Goal: Answer question/provide support

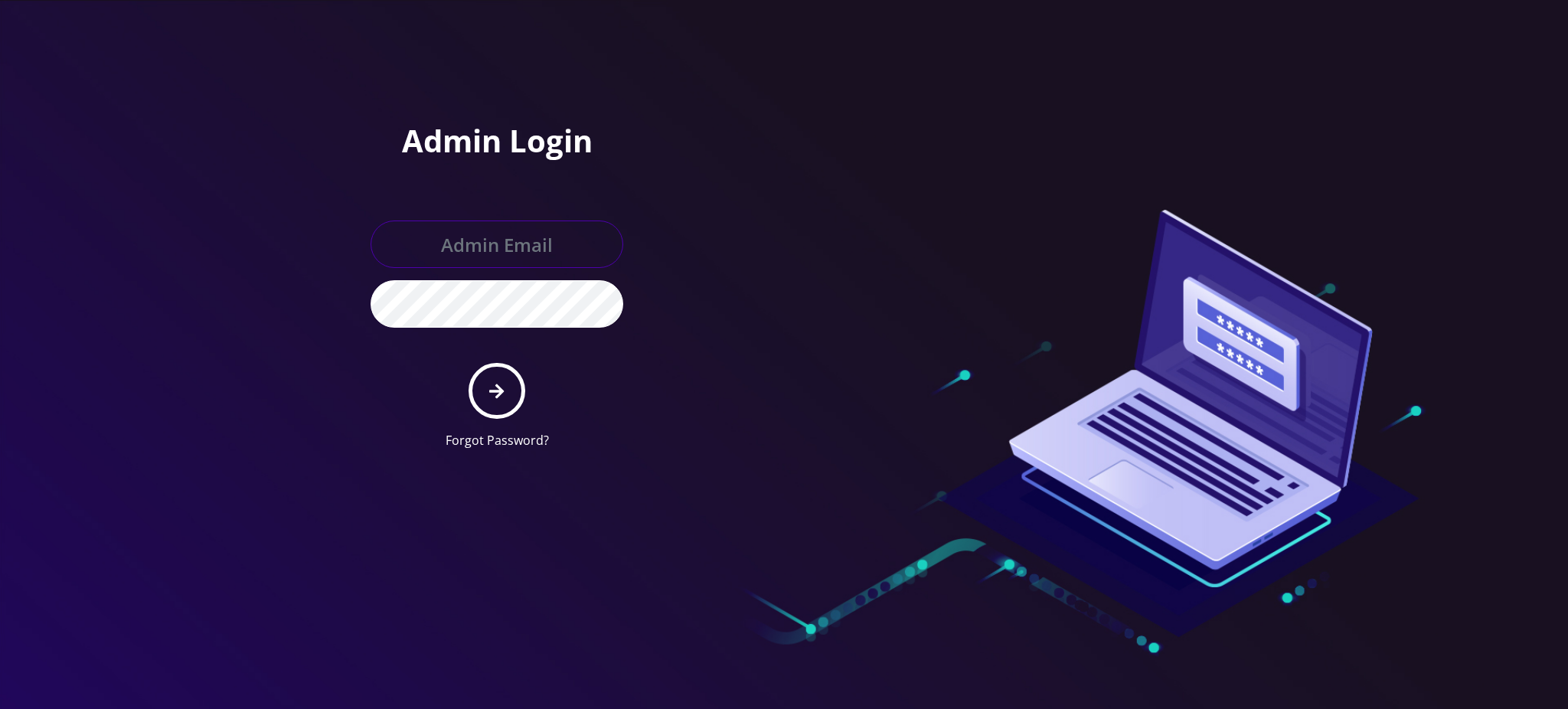
type input "rochelle@teltik.com"
click at [498, 387] on icon "submit" at bounding box center [496, 391] width 15 height 16
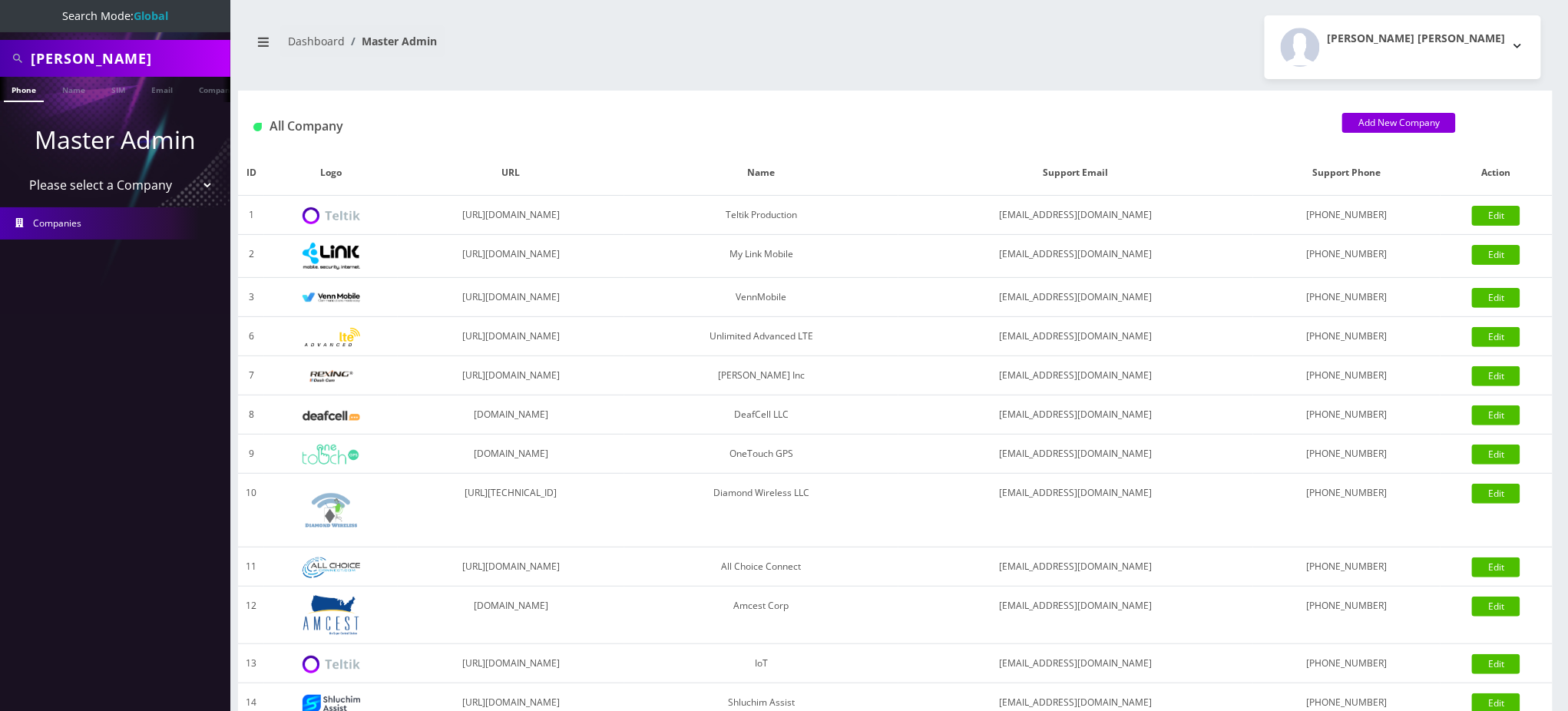
drag, startPoint x: 151, startPoint y: 56, endPoint x: 38, endPoint y: 56, distance: 113.0
click at [38, 56] on input "Gary Shannon" at bounding box center [128, 58] width 196 height 29
type input "9178366514"
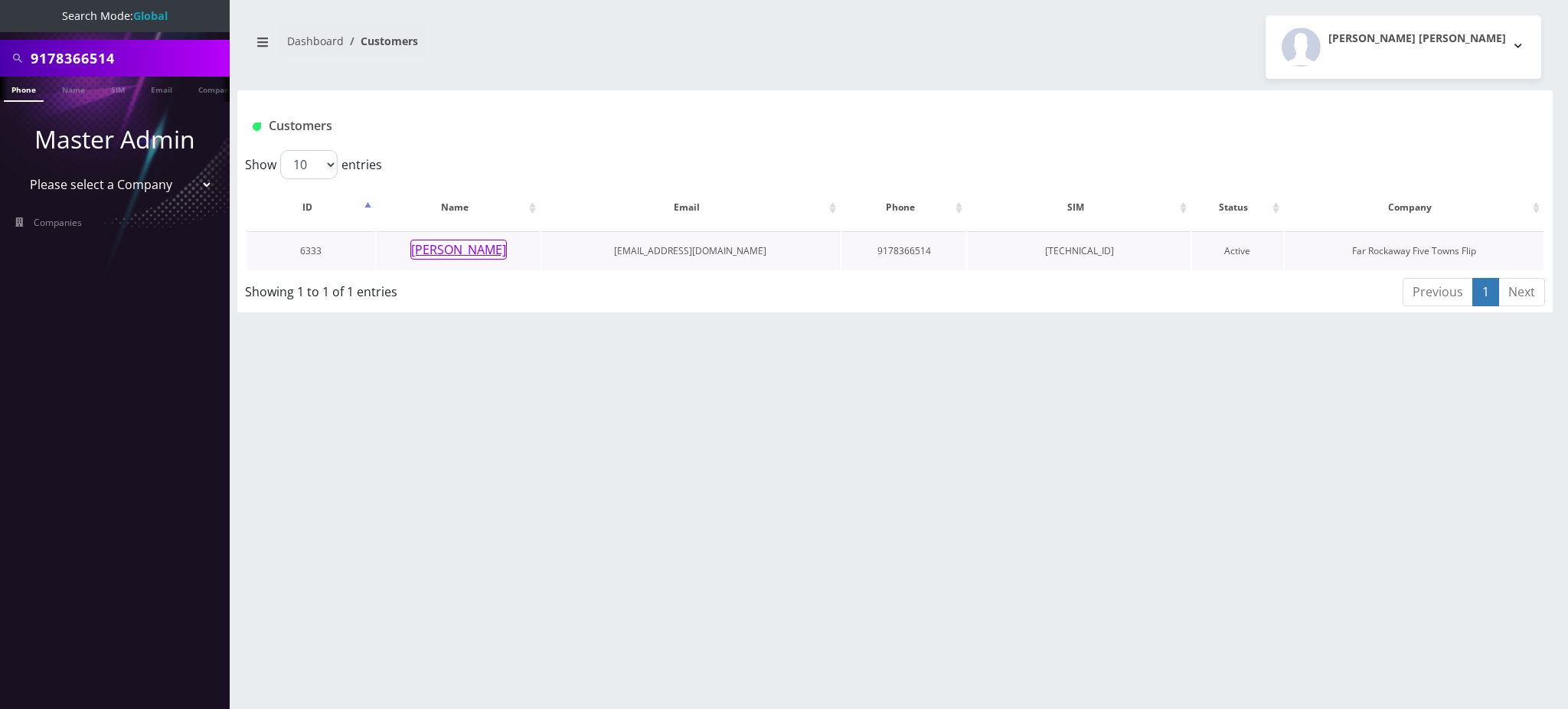
click at [458, 247] on button "[PERSON_NAME]" at bounding box center [458, 249] width 97 height 20
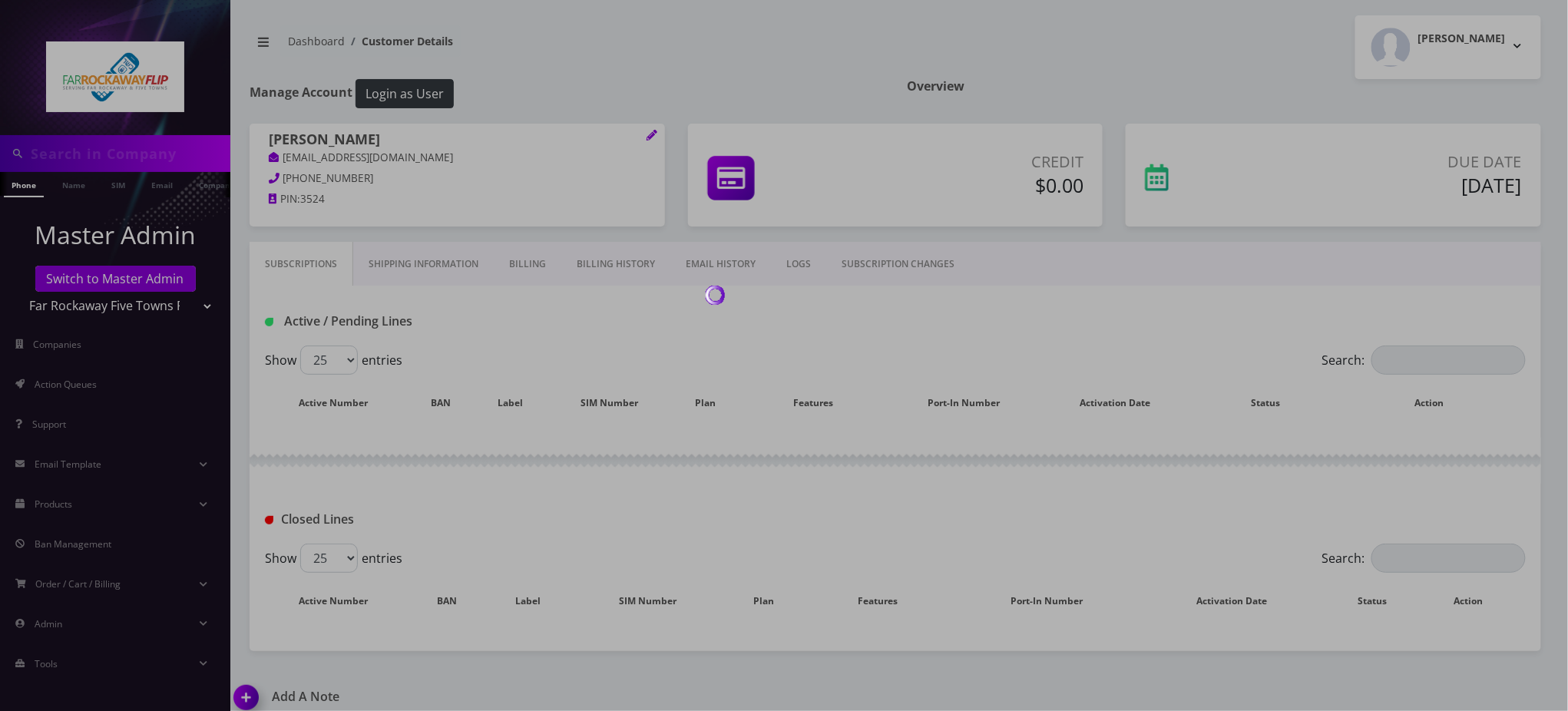
type input "9178366514"
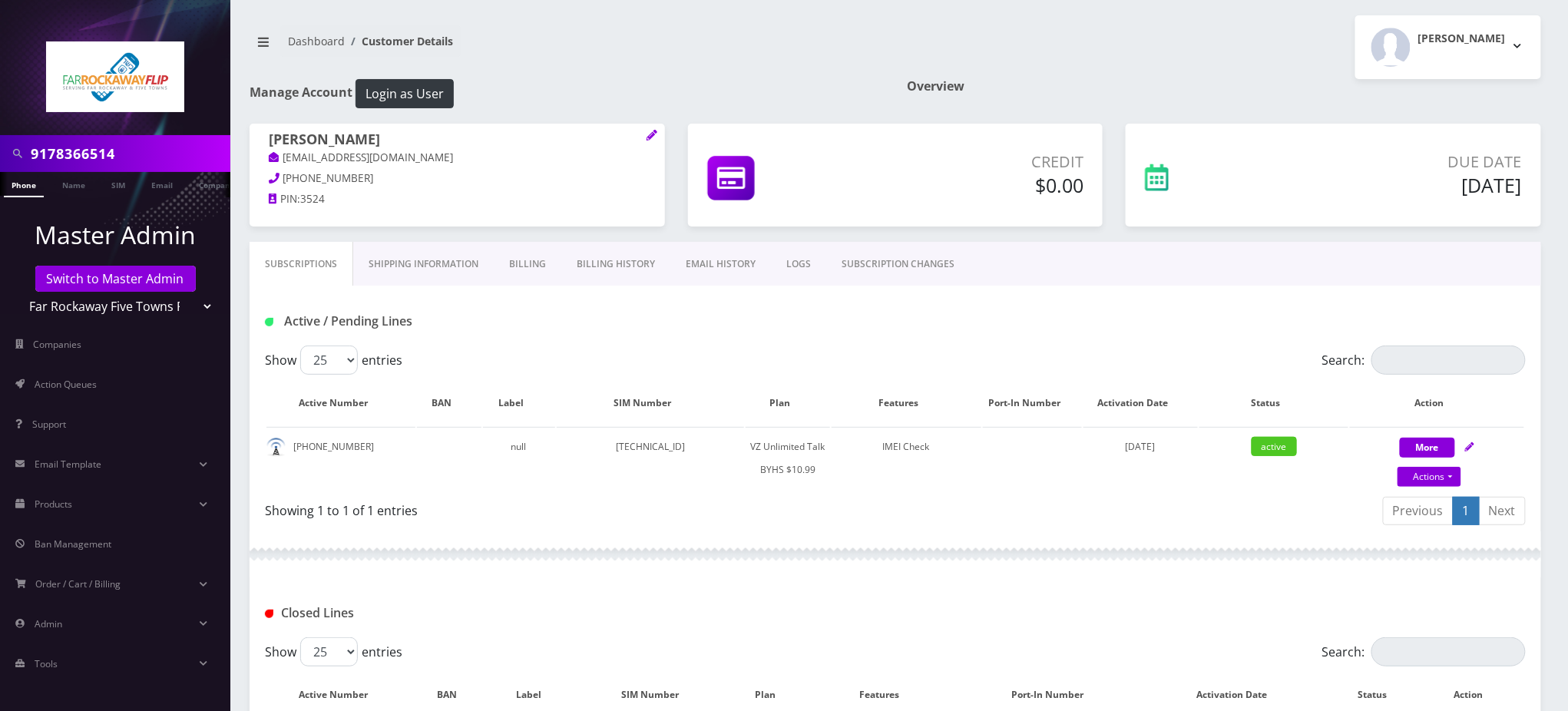
click at [494, 328] on h1 "Active / Pending Lines" at bounding box center [468, 321] width 405 height 15
click at [97, 153] on input "9178366514" at bounding box center [128, 154] width 196 height 29
drag, startPoint x: 707, startPoint y: 446, endPoint x: 657, endPoint y: 456, distance: 51.0
click at [657, 456] on td "[TECHNICAL_ID]" at bounding box center [650, 457] width 188 height 62
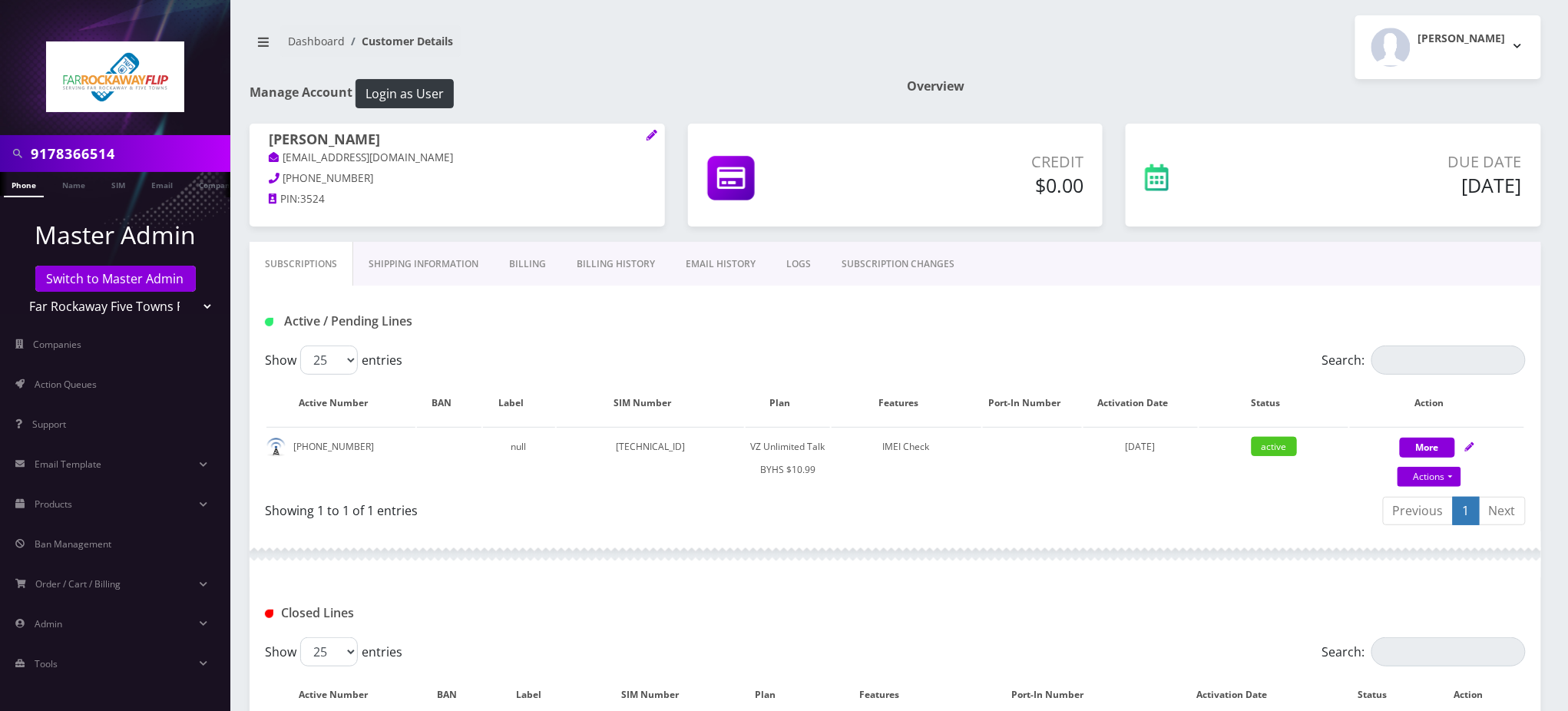
click at [563, 313] on div "Active / Pending Lines" at bounding box center [467, 321] width 427 height 25
click at [607, 53] on nav "Dashboard Customer Details" at bounding box center [567, 47] width 634 height 44
click at [582, 60] on nav "Dashboard Customer Details" at bounding box center [567, 47] width 634 height 44
click at [1013, 272] on div "Subscriptions Shipping Information Billing Billing History EMAIL HISTORY LOGS S…" at bounding box center [895, 264] width 1292 height 44
click at [1067, 324] on div "Active / Pending Lines" at bounding box center [895, 321] width 1284 height 25
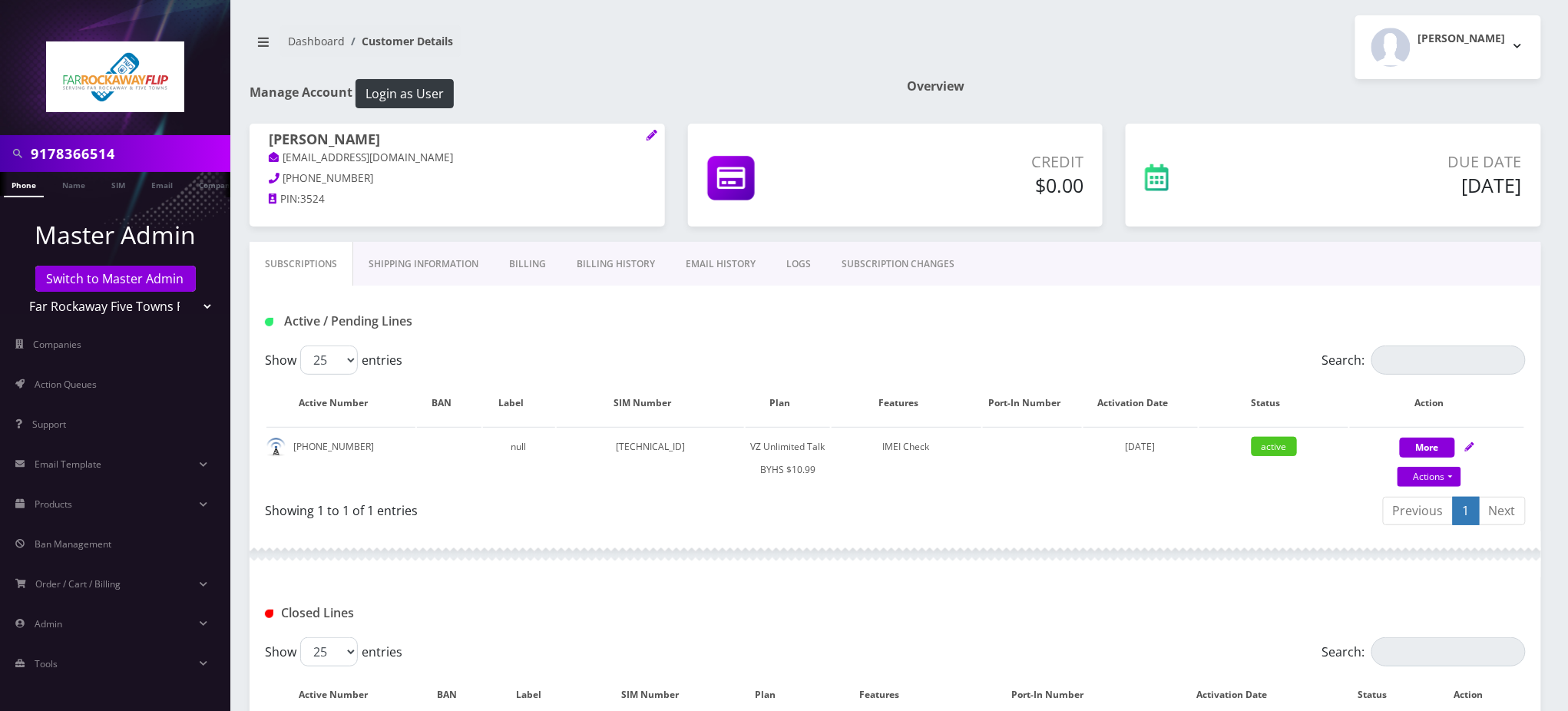
click at [838, 70] on div "Dashboard Customer Details Tzvi Lieberman Logout" at bounding box center [895, 47] width 1315 height 64
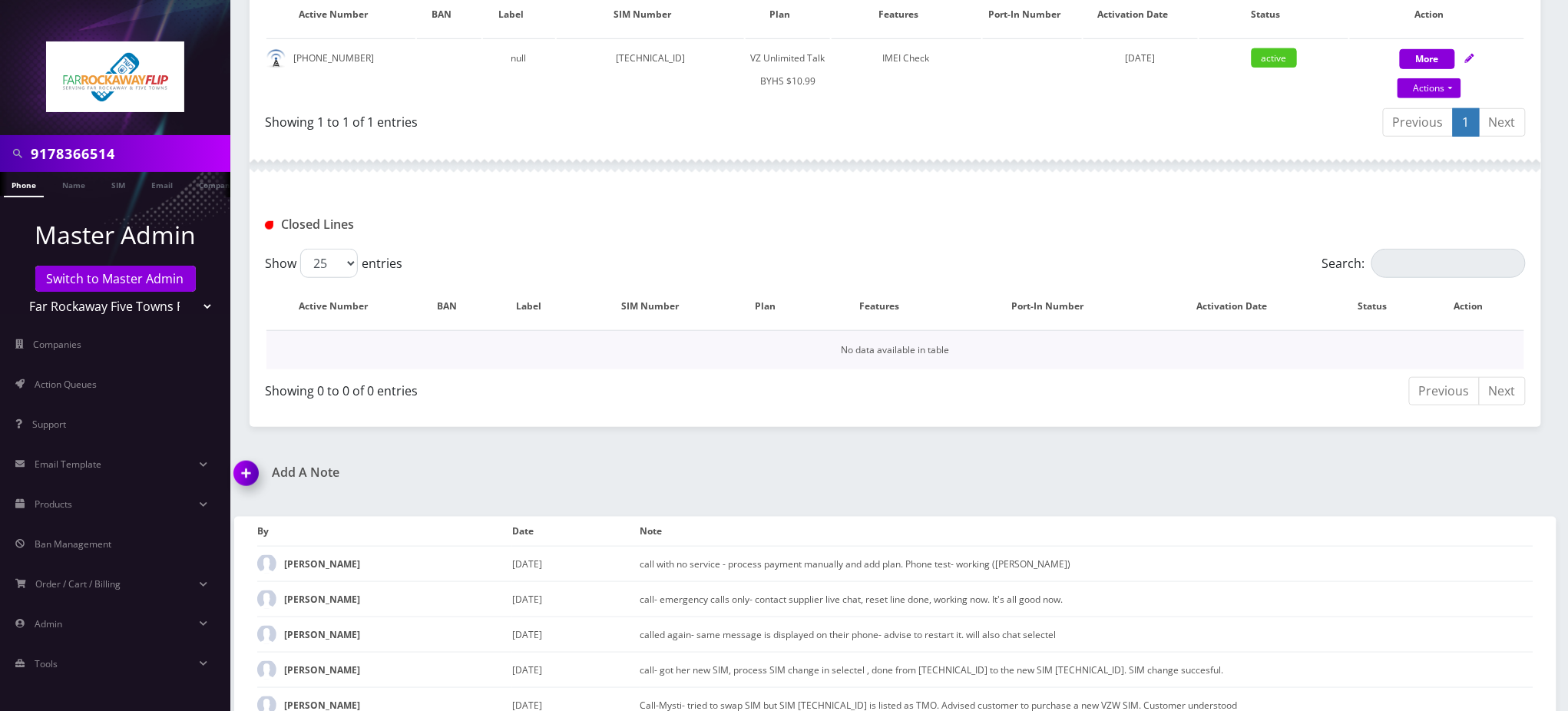
scroll to position [408, 0]
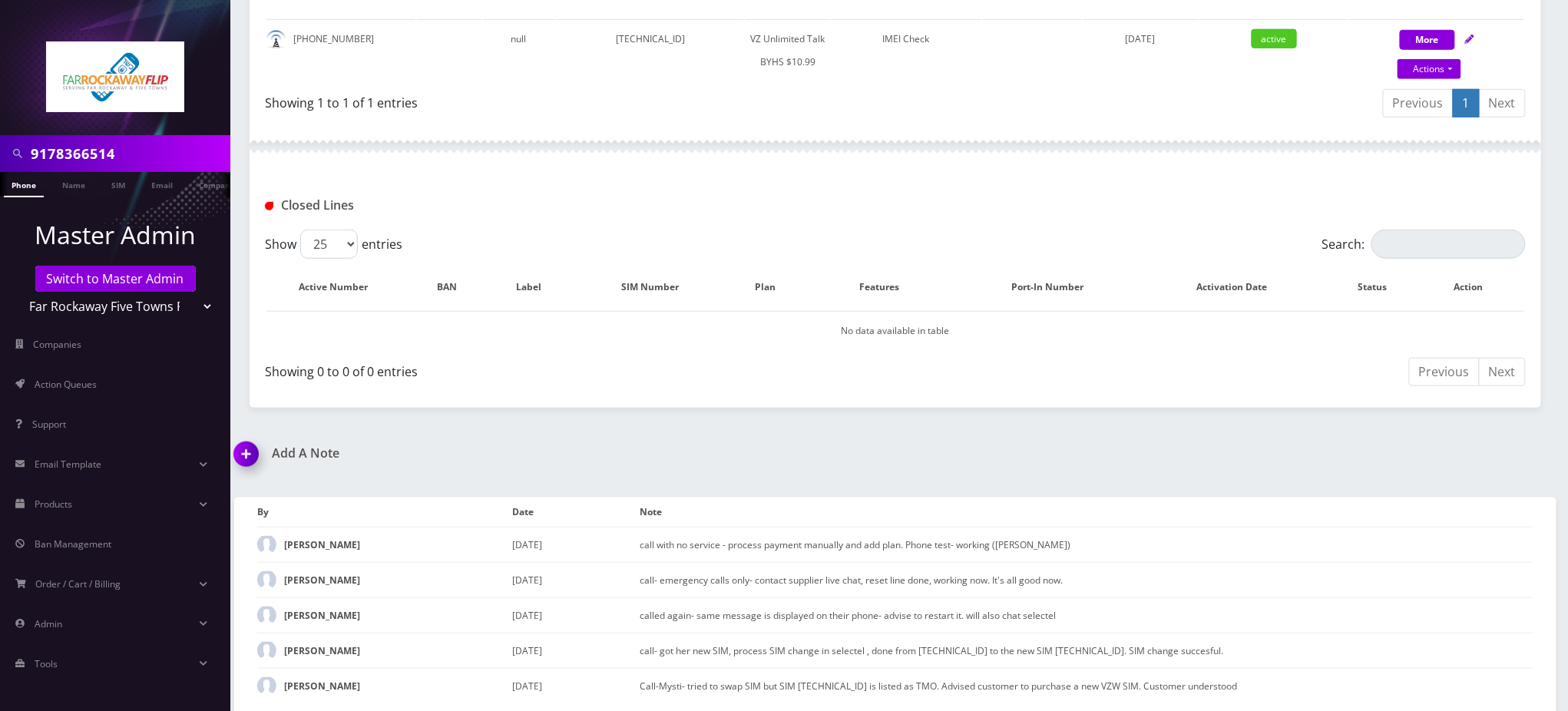
click at [247, 449] on img at bounding box center [250, 460] width 46 height 46
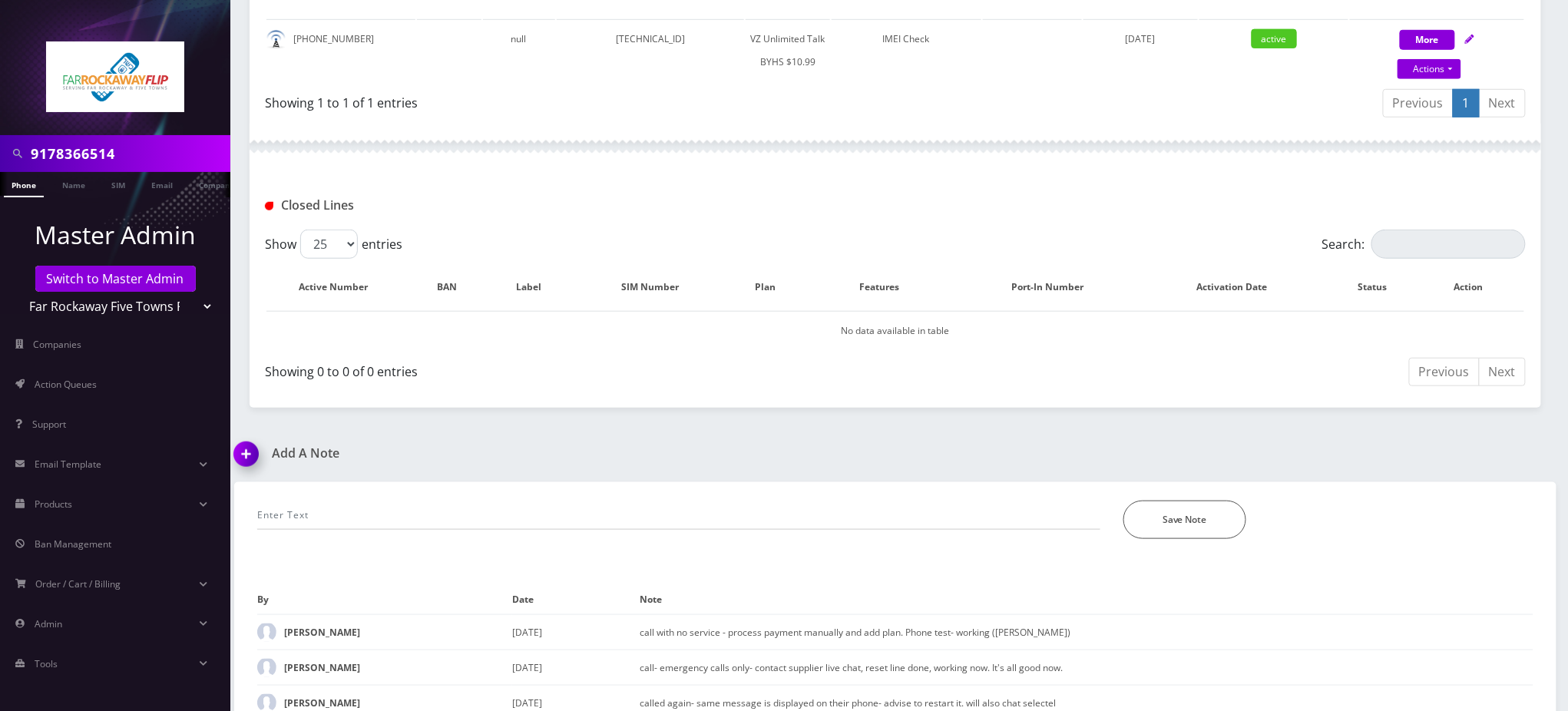
scroll to position [495, 0]
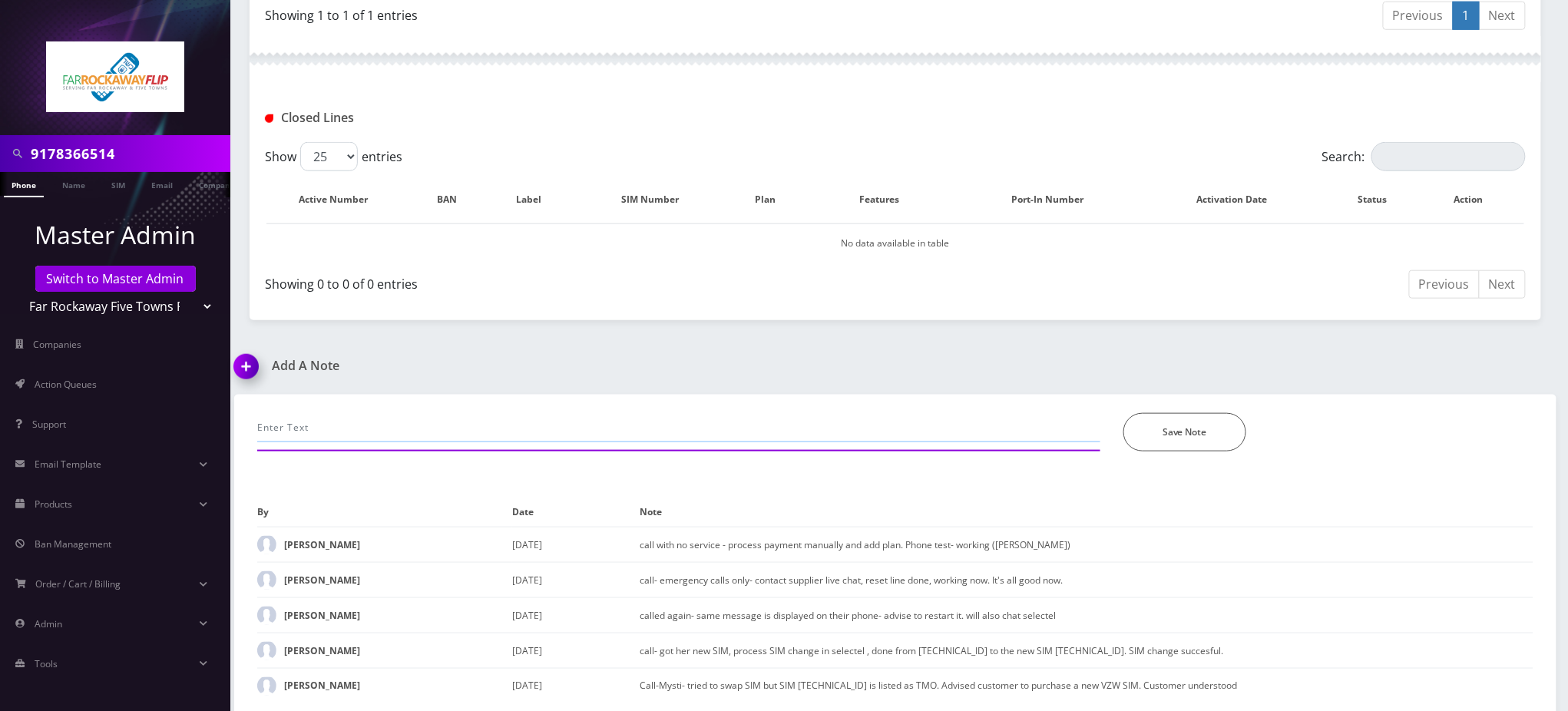
click at [405, 423] on input "text" at bounding box center [679, 428] width 843 height 29
type input "adv we can't reset or provide the PUK code. had them try the last 8 digits of t…"
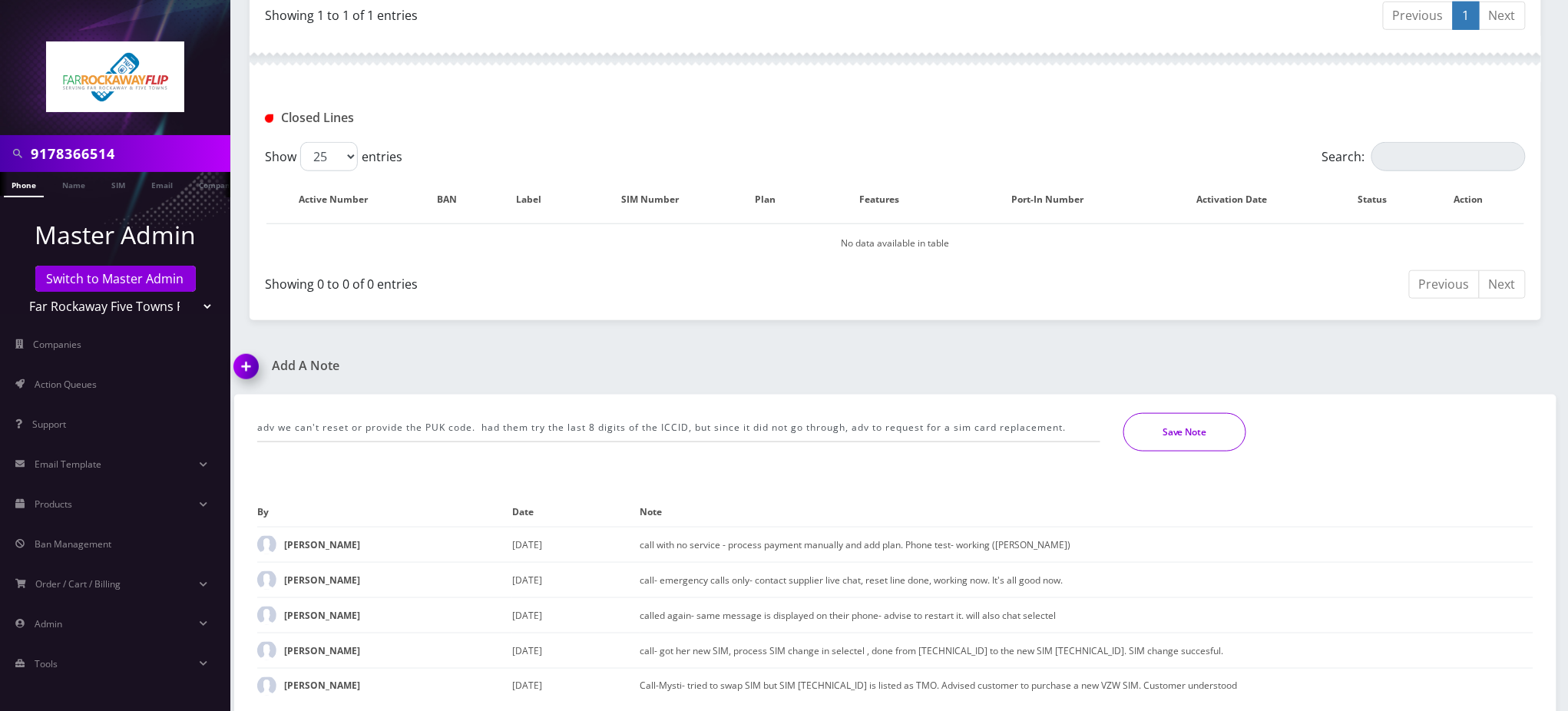
click at [1189, 431] on button "Save Note" at bounding box center [1185, 432] width 123 height 39
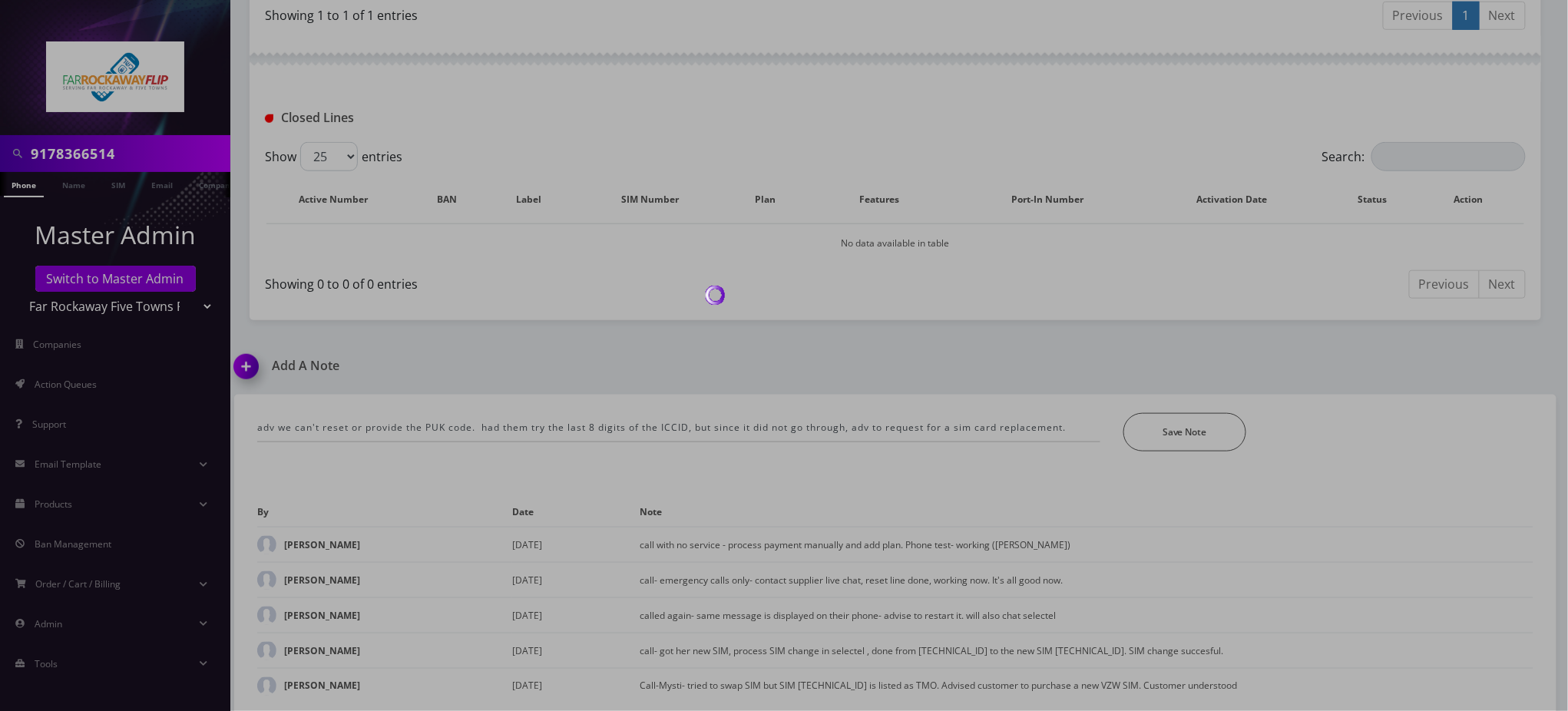
scroll to position [443, 0]
